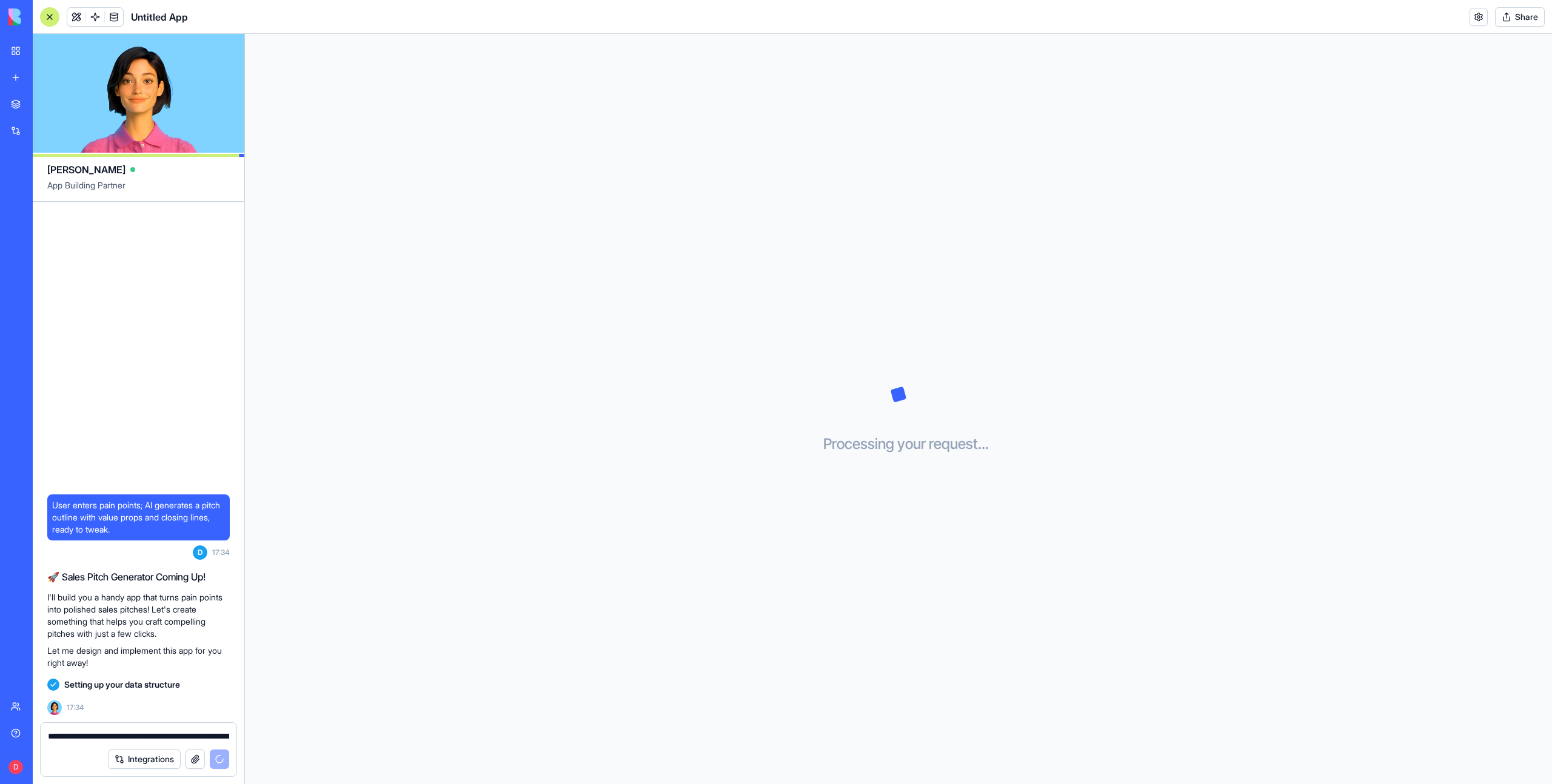
click at [22, 52] on link "My workspace" at bounding box center [28, 50] width 49 height 24
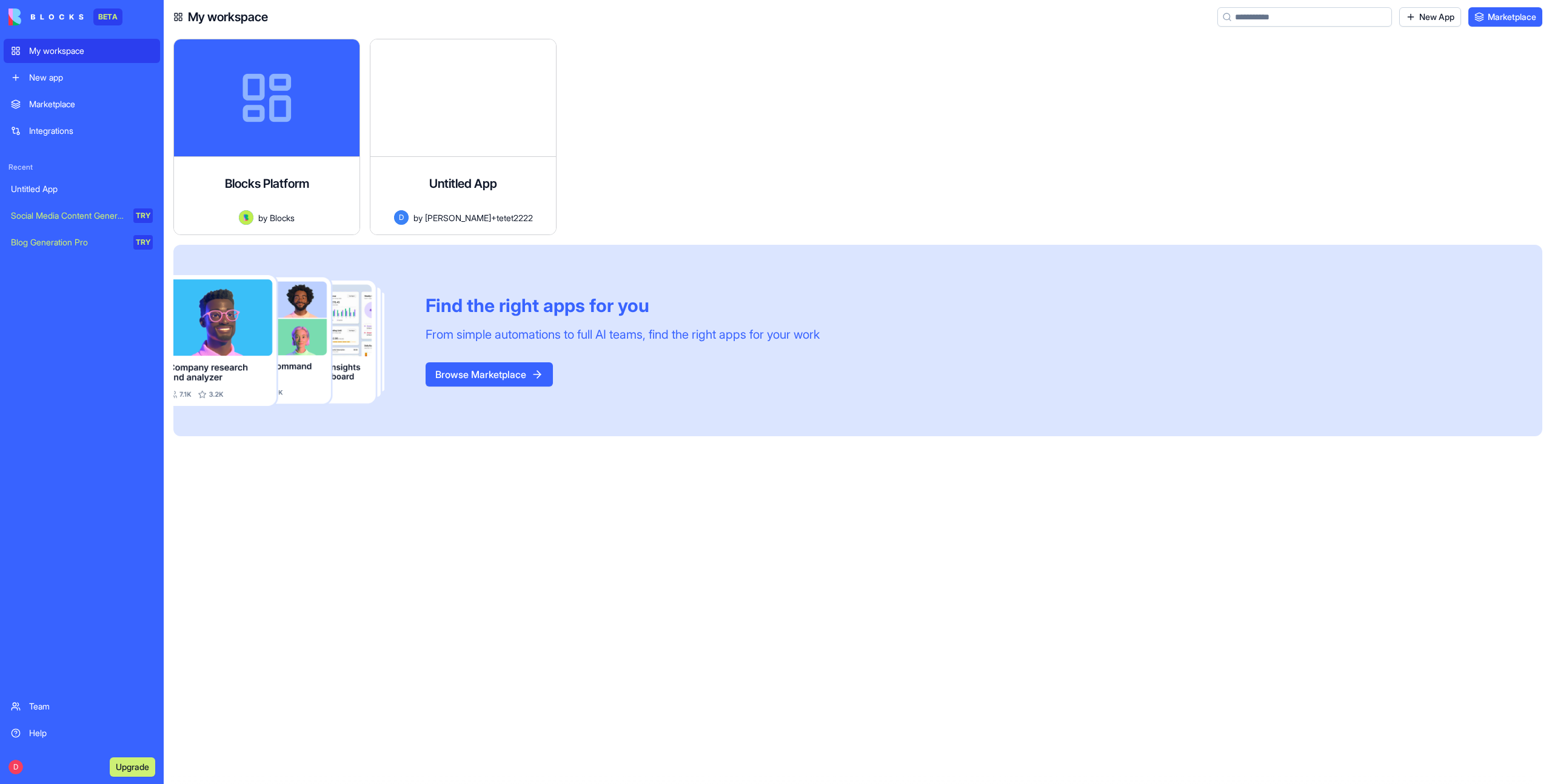
click at [72, 88] on link "New app" at bounding box center [82, 77] width 156 height 24
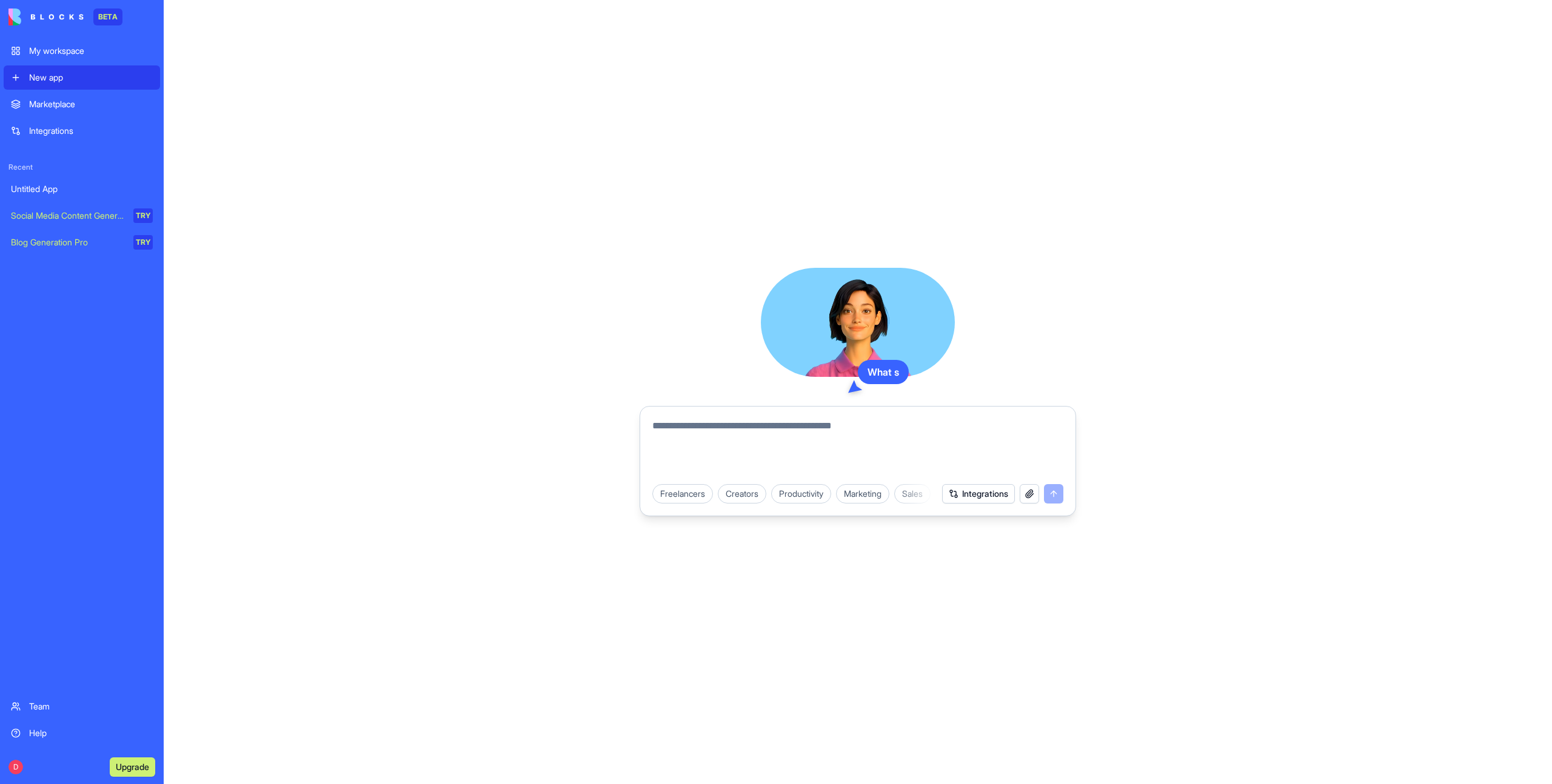
click at [70, 103] on div "Marketplace" at bounding box center [91, 104] width 123 height 12
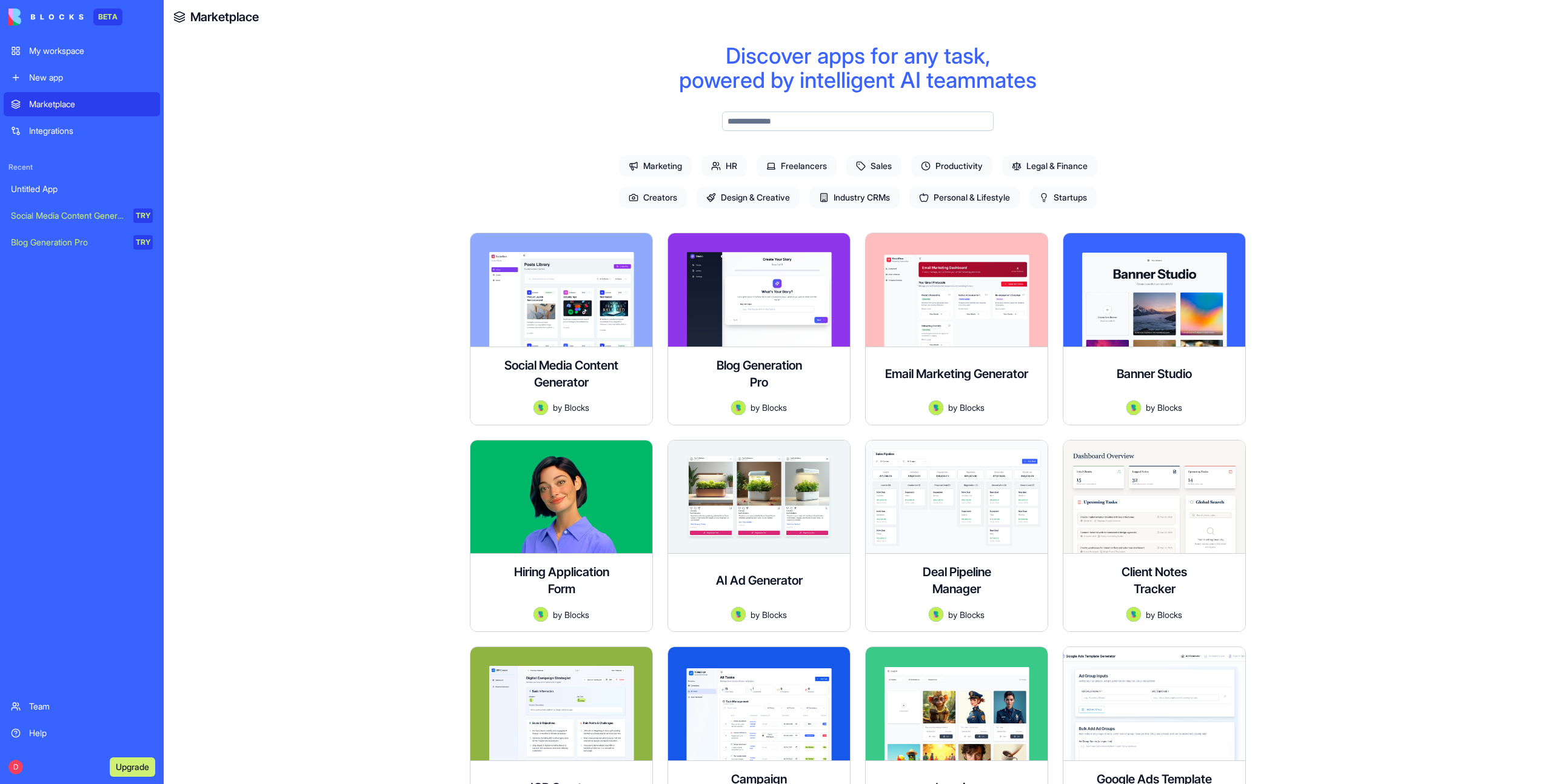
click at [70, 127] on div "Integrations" at bounding box center [91, 130] width 123 height 12
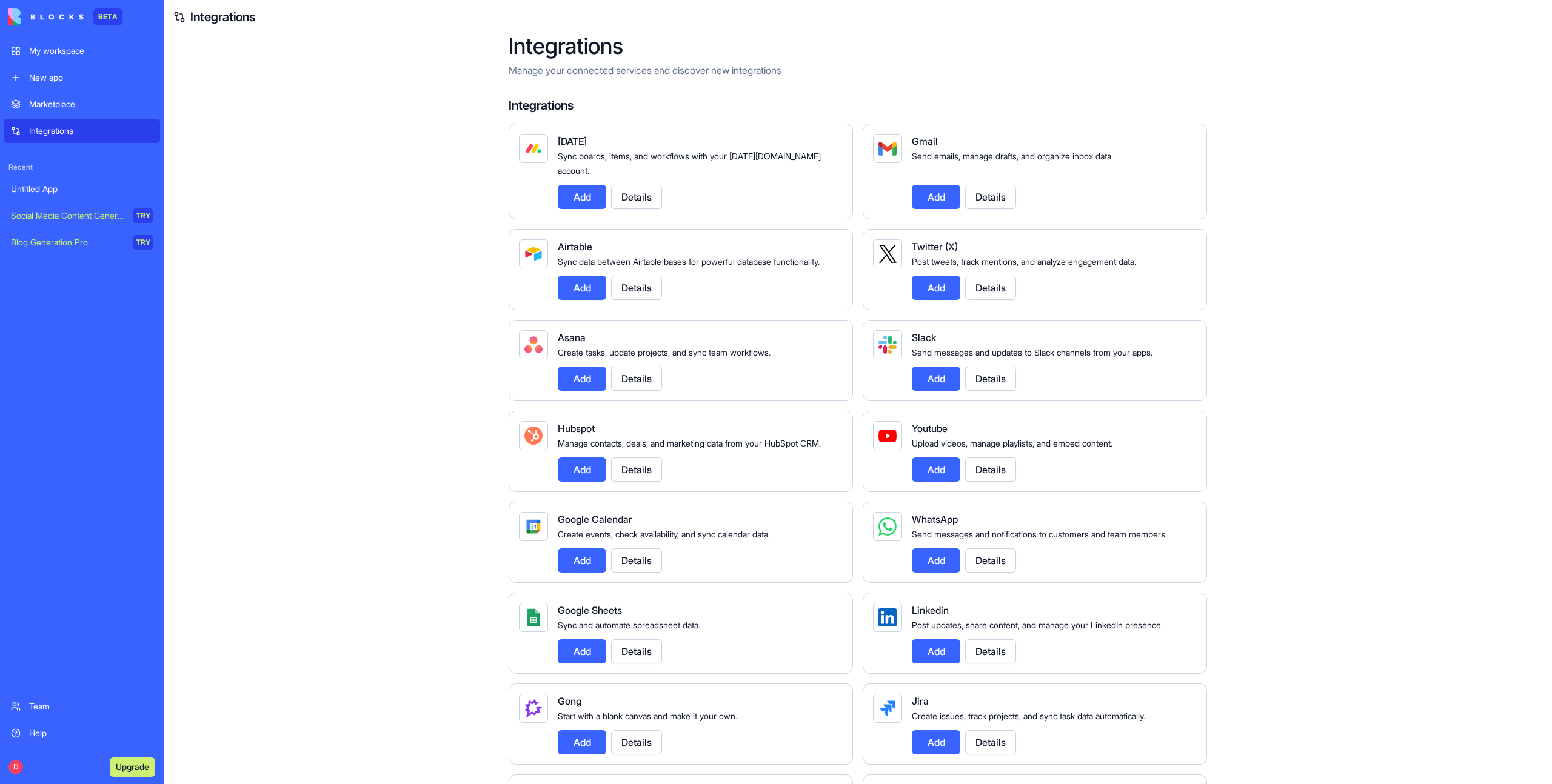
click at [140, 446] on div "Marketplace Integrations Recent Untitled App Social Media Content Generator TRY…" at bounding box center [82, 392] width 156 height 600
